Goal: Information Seeking & Learning: Learn about a topic

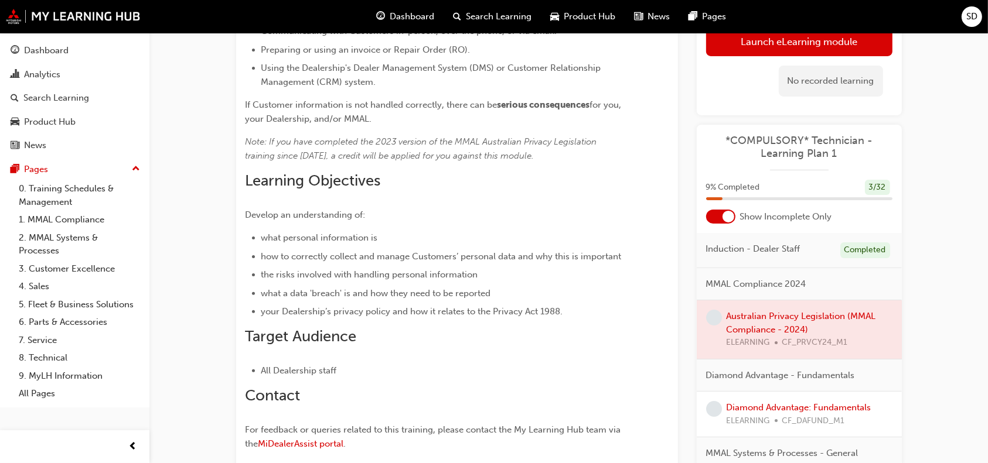
scroll to position [273, 0]
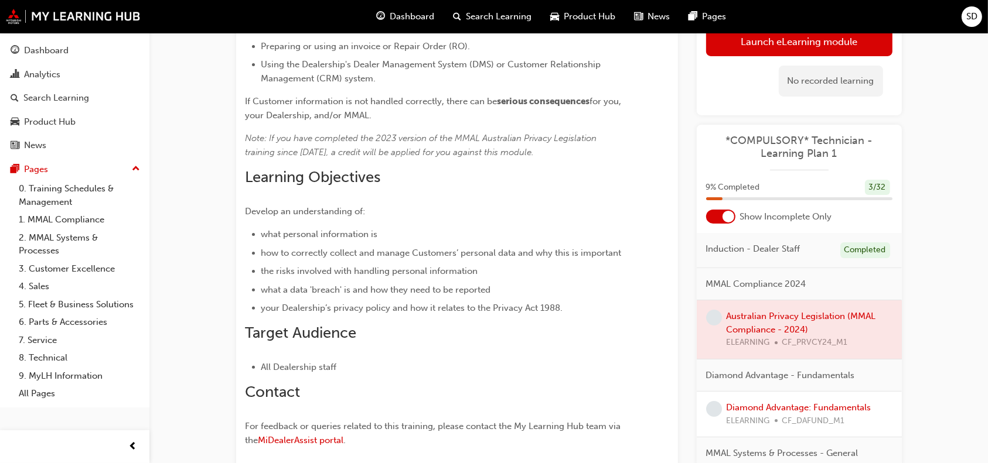
click at [777, 321] on div at bounding box center [799, 330] width 205 height 59
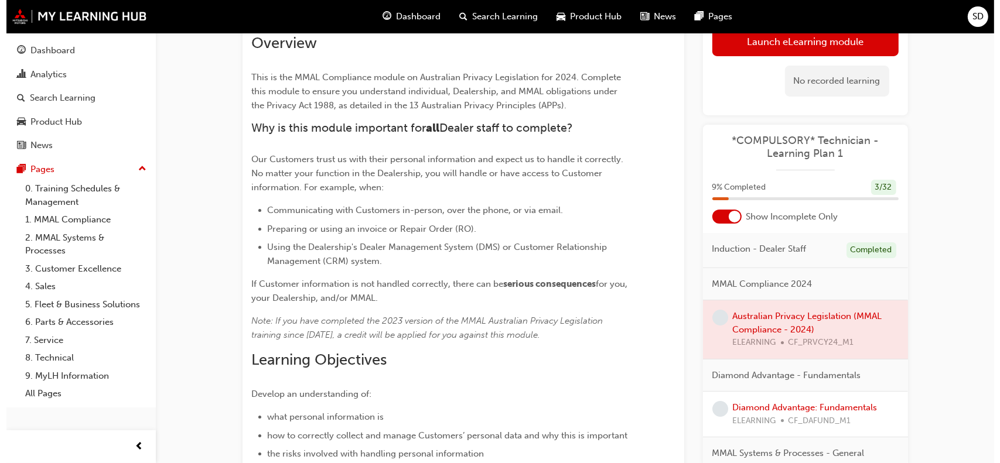
scroll to position [0, 0]
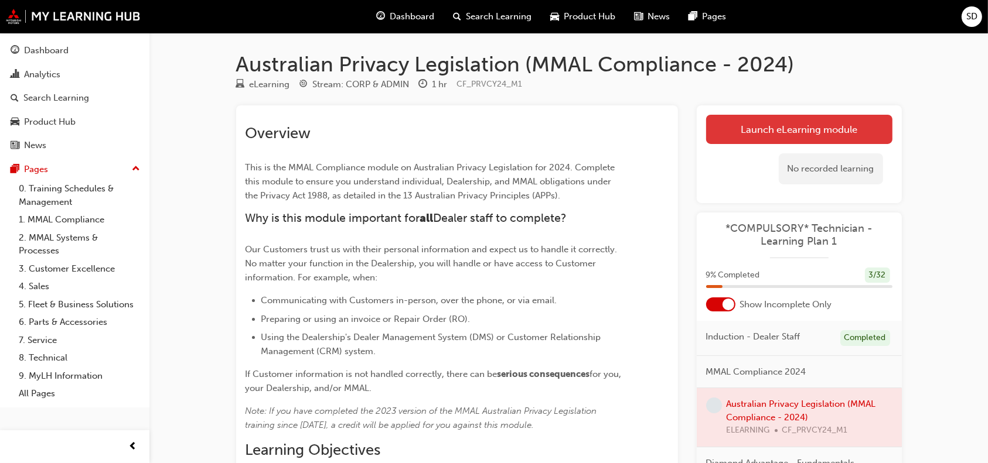
click at [759, 115] on link "Launch eLearning module" at bounding box center [799, 129] width 186 height 29
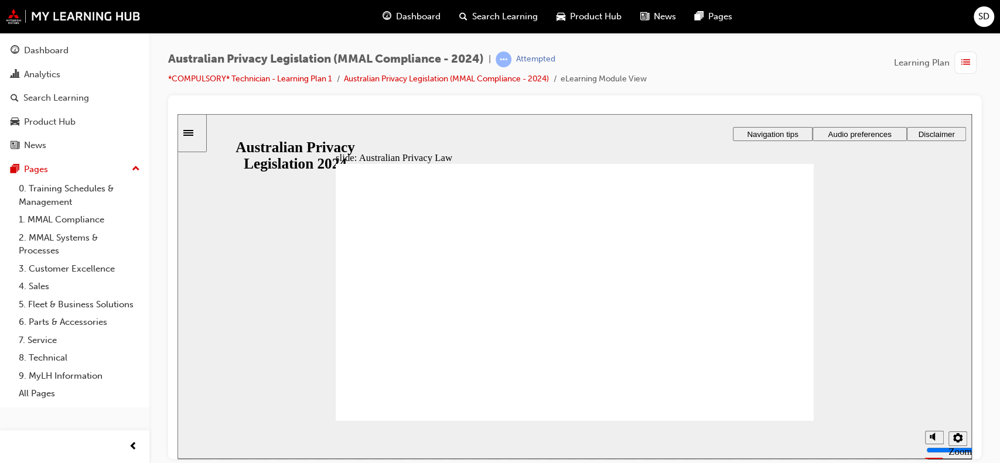
click at [922, 438] on div "Playback Speed 2 1.75 1.5" at bounding box center [942, 440] width 47 height 38
checkbox input "false"
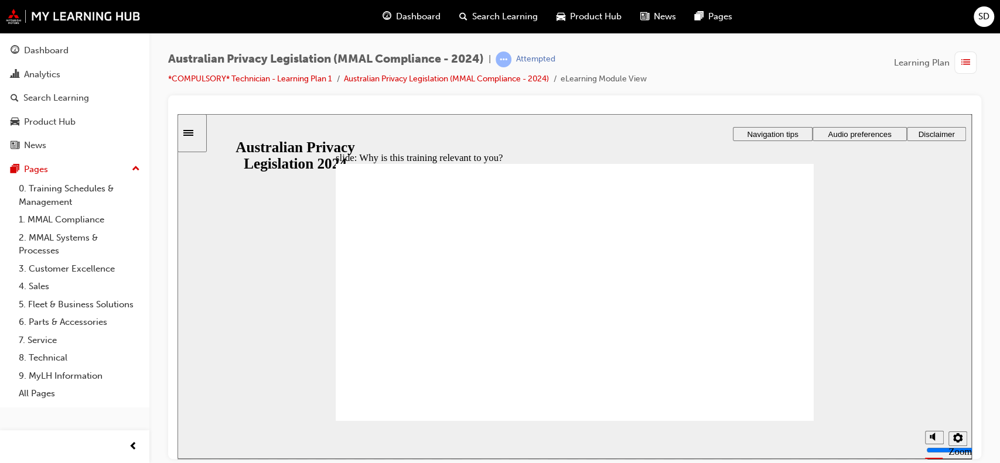
checkbox input "true"
click at [889, 129] on span "Audio preferences" at bounding box center [859, 133] width 63 height 9
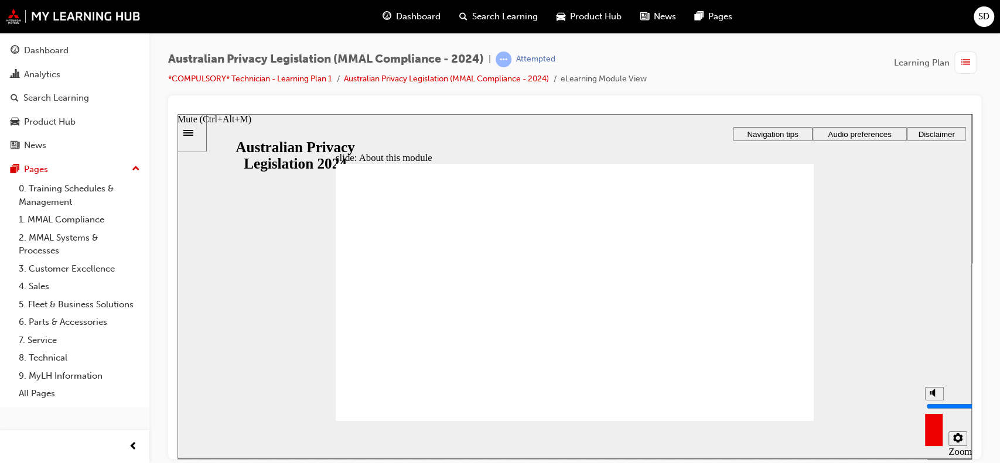
drag, startPoint x: 933, startPoint y: 397, endPoint x: 935, endPoint y: 354, distance: 42.8
type input "10"
click at [935, 401] on input "volume" at bounding box center [964, 405] width 76 height 9
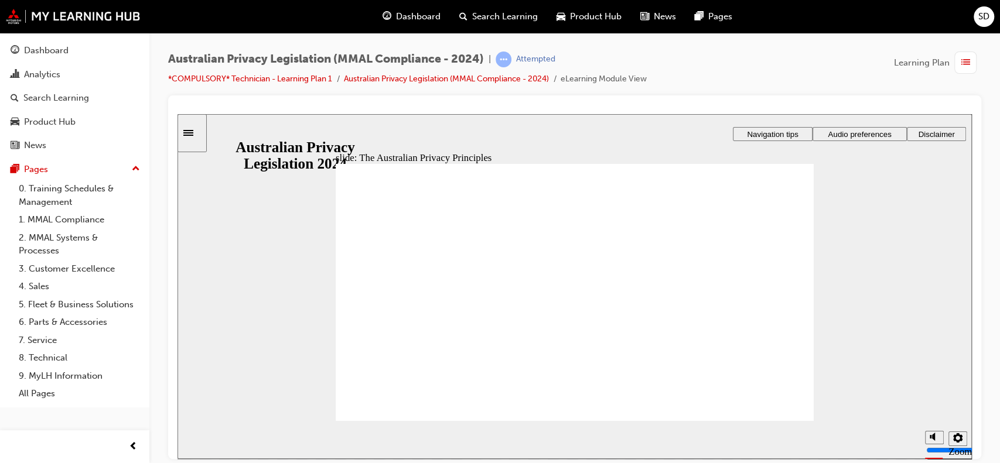
drag, startPoint x: 422, startPoint y: 337, endPoint x: 430, endPoint y: 315, distance: 23.7
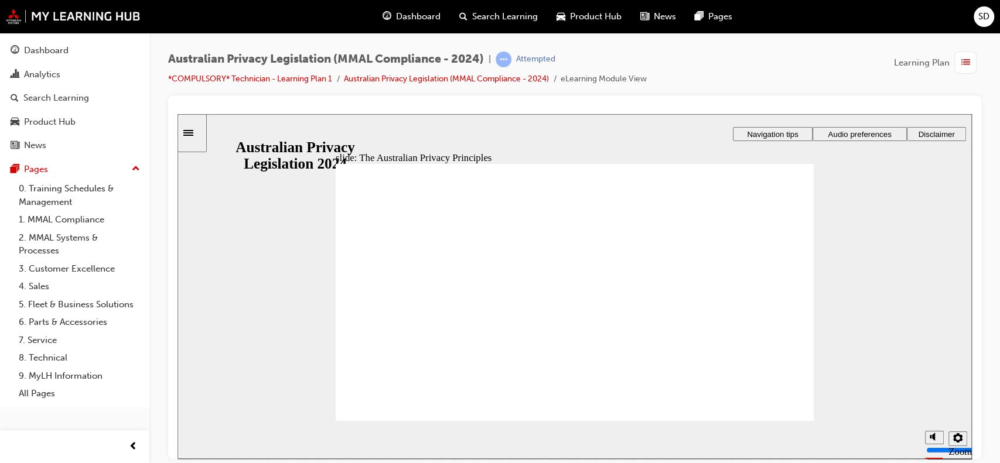
drag, startPoint x: 793, startPoint y: 406, endPoint x: 791, endPoint y: 400, distance: 6.1
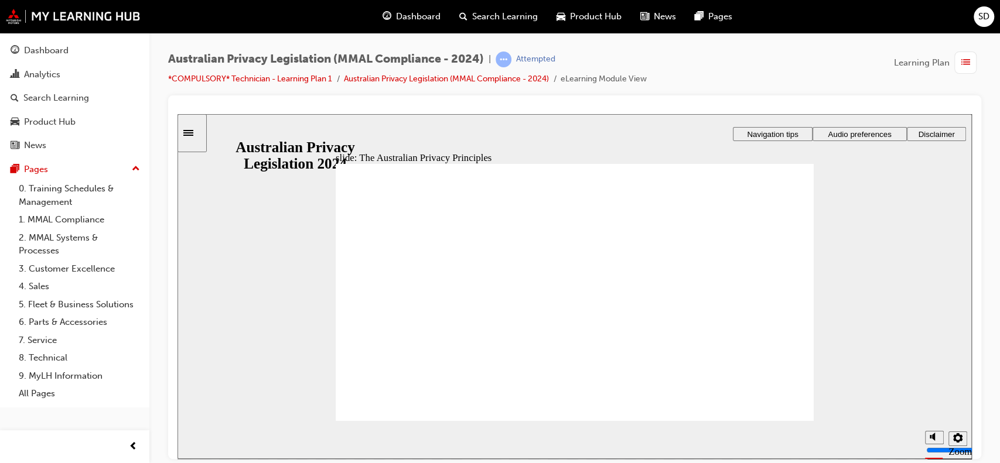
drag, startPoint x: 579, startPoint y: 372, endPoint x: 574, endPoint y: 380, distance: 9.8
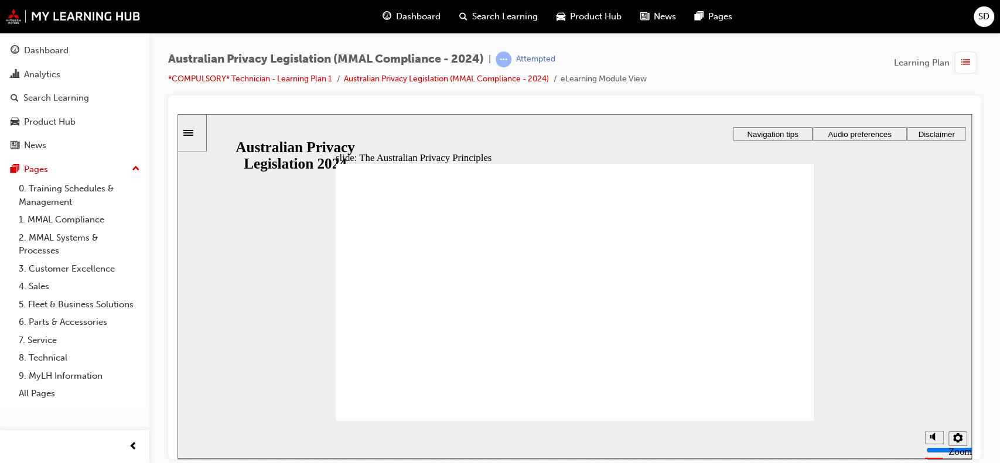
drag, startPoint x: 580, startPoint y: 338, endPoint x: 583, endPoint y: 328, distance: 10.4
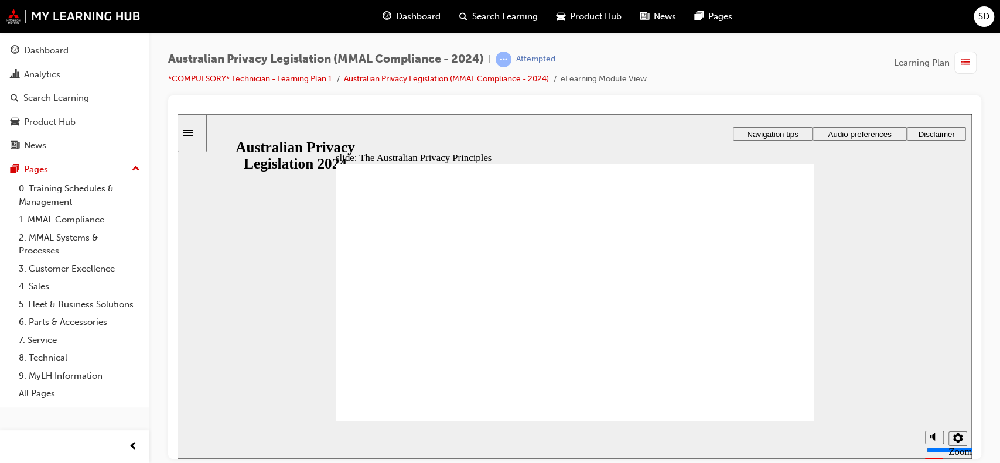
drag, startPoint x: 729, startPoint y: 361, endPoint x: 725, endPoint y: 367, distance: 7.6
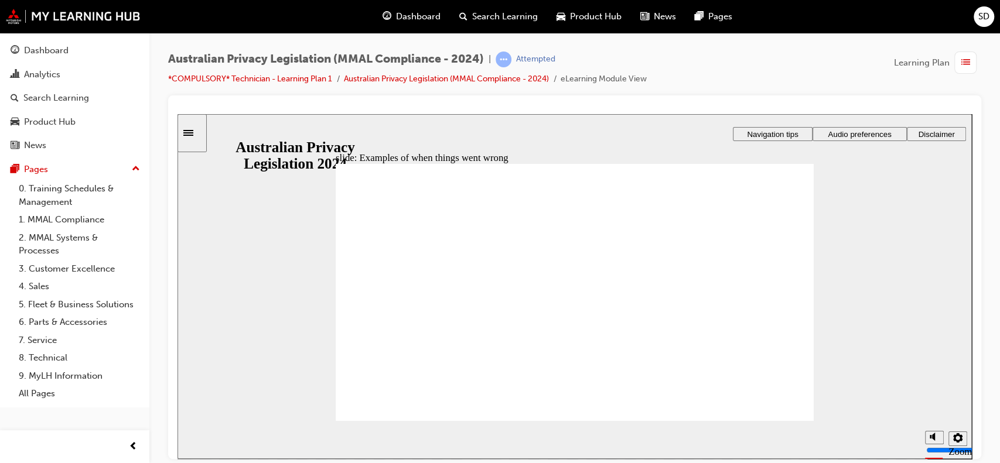
radio input "true"
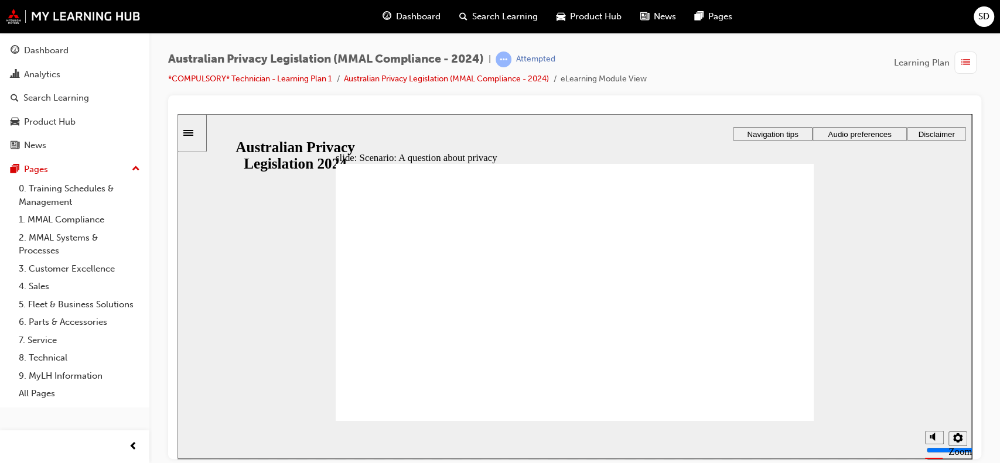
radio input "true"
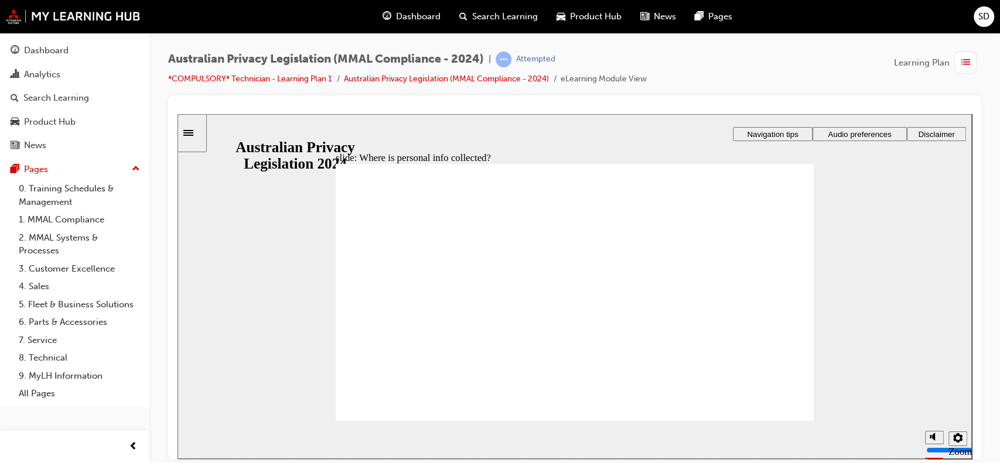
drag, startPoint x: 565, startPoint y: 281, endPoint x: 704, endPoint y: 337, distance: 149.3
drag, startPoint x: 560, startPoint y: 272, endPoint x: 439, endPoint y: 332, distance: 134.7
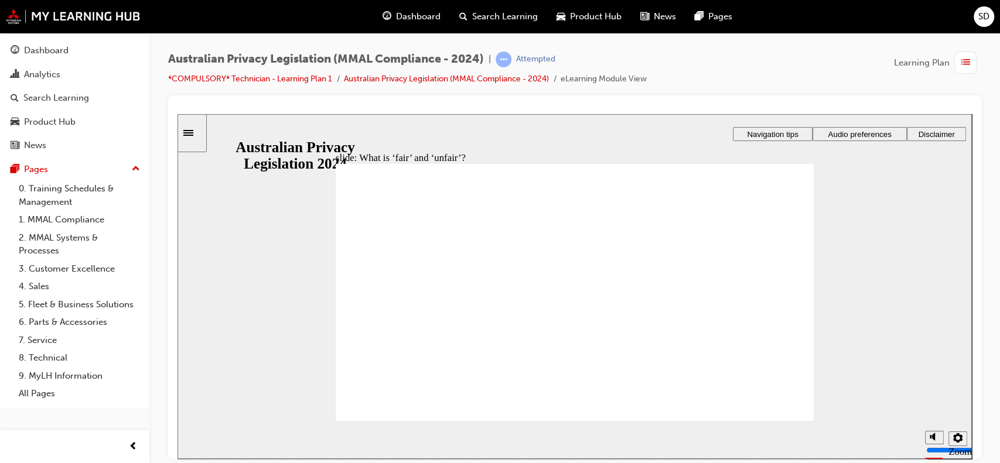
drag, startPoint x: 575, startPoint y: 285, endPoint x: 438, endPoint y: 349, distance: 150.5
drag, startPoint x: 438, startPoint y: 349, endPoint x: 693, endPoint y: 335, distance: 254.7
drag, startPoint x: 574, startPoint y: 284, endPoint x: 707, endPoint y: 339, distance: 143.7
drag, startPoint x: 588, startPoint y: 284, endPoint x: 448, endPoint y: 346, distance: 153.0
drag, startPoint x: 574, startPoint y: 276, endPoint x: 712, endPoint y: 335, distance: 150.4
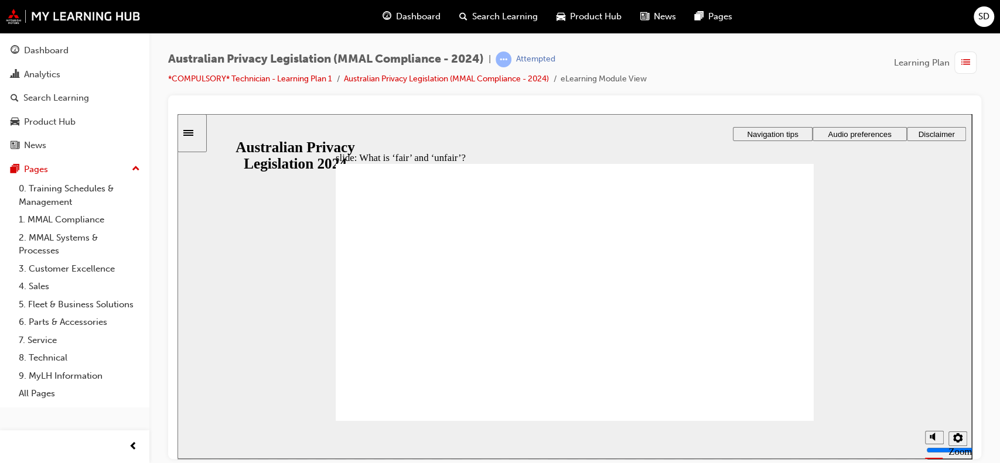
drag, startPoint x: 712, startPoint y: 335, endPoint x: 455, endPoint y: 352, distance: 257.7
drag, startPoint x: 562, startPoint y: 300, endPoint x: 570, endPoint y: 300, distance: 7.6
drag, startPoint x: 598, startPoint y: 291, endPoint x: 717, endPoint y: 352, distance: 134.2
